Goal: Task Accomplishment & Management: Manage account settings

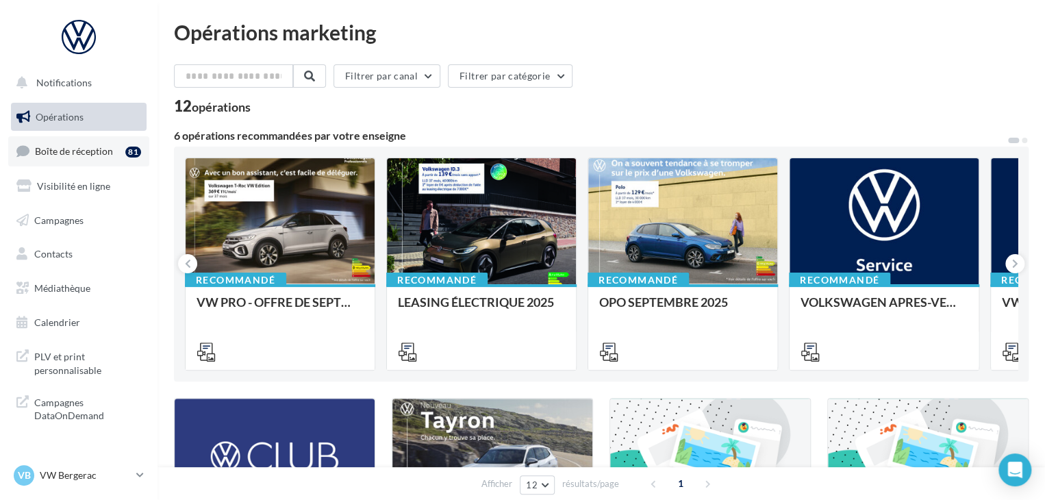
click at [107, 146] on span "Boîte de réception" at bounding box center [74, 151] width 78 height 12
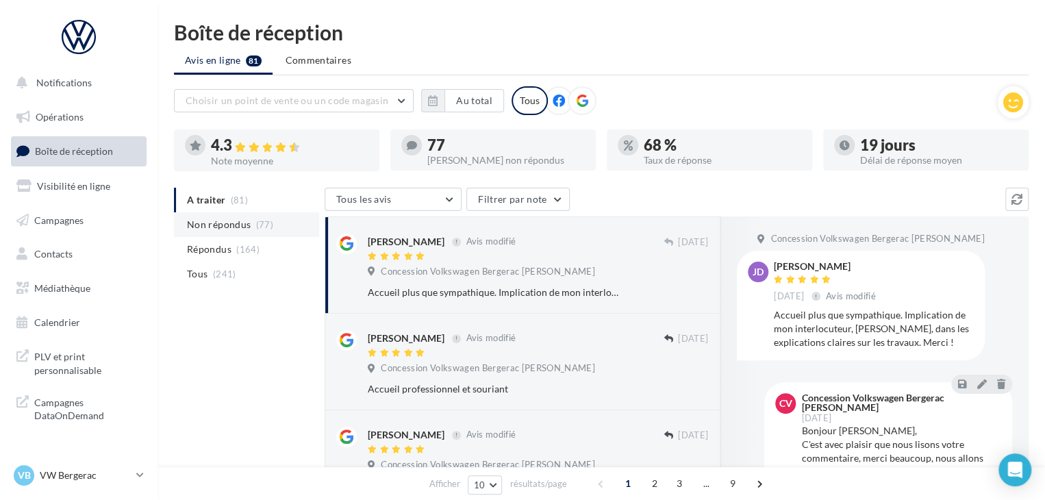
click at [249, 224] on li "Non répondus (77)" at bounding box center [246, 224] width 145 height 25
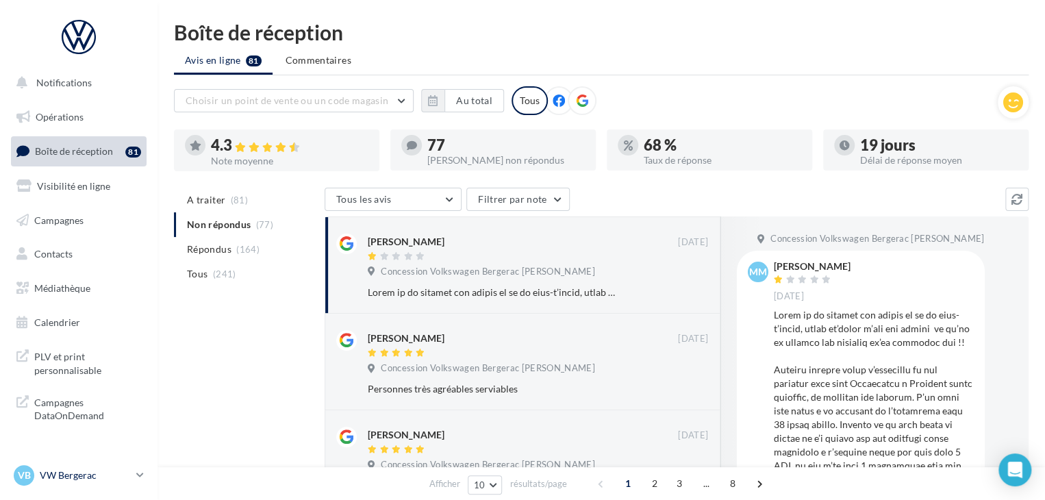
click at [107, 469] on p "VW Bergerac" at bounding box center [85, 476] width 91 height 14
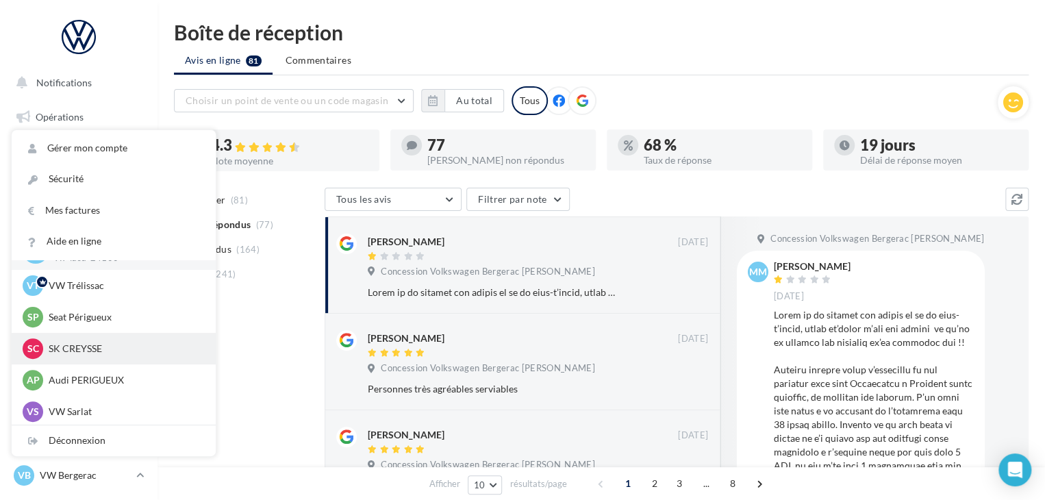
scroll to position [32, 0]
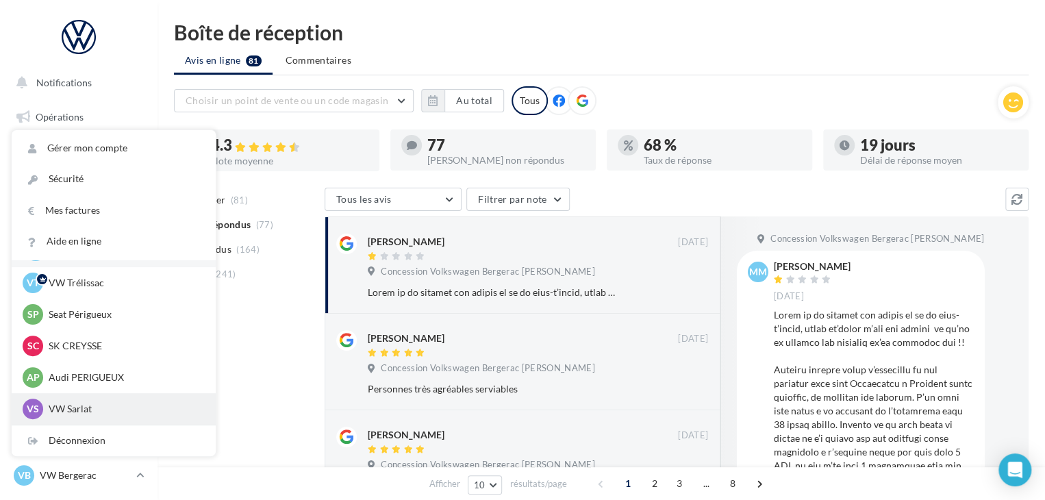
click at [92, 414] on p "VW Sarlat" at bounding box center [124, 409] width 151 height 14
